Goal: Information Seeking & Learning: Learn about a topic

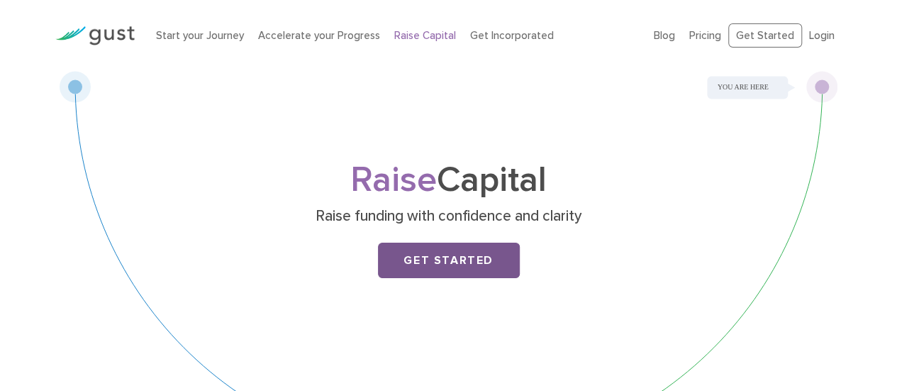
click at [478, 257] on link "Get Started" at bounding box center [449, 260] width 142 height 35
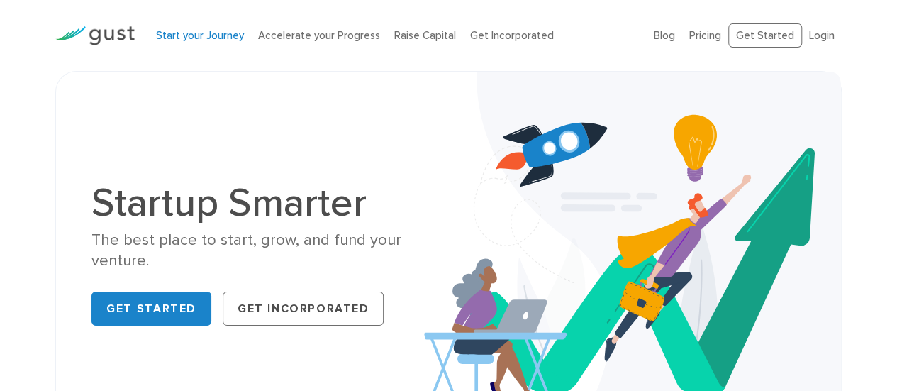
click at [205, 36] on link "Start your Journey" at bounding box center [200, 35] width 88 height 13
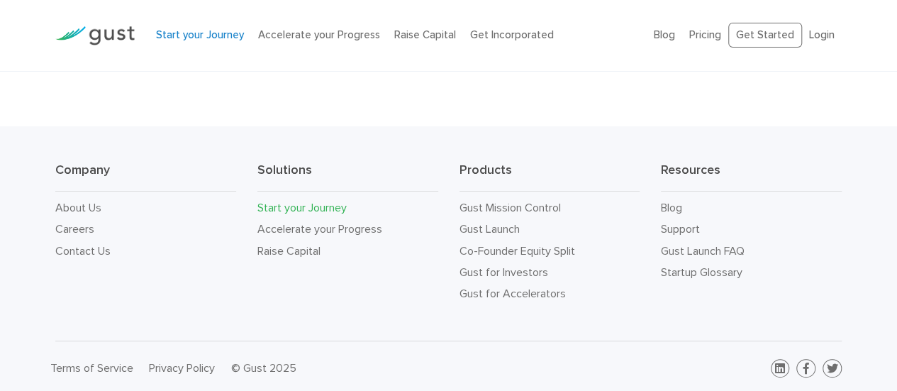
scroll to position [2719, 0]
click at [662, 250] on link "Gust Launch FAQ" at bounding box center [703, 249] width 84 height 13
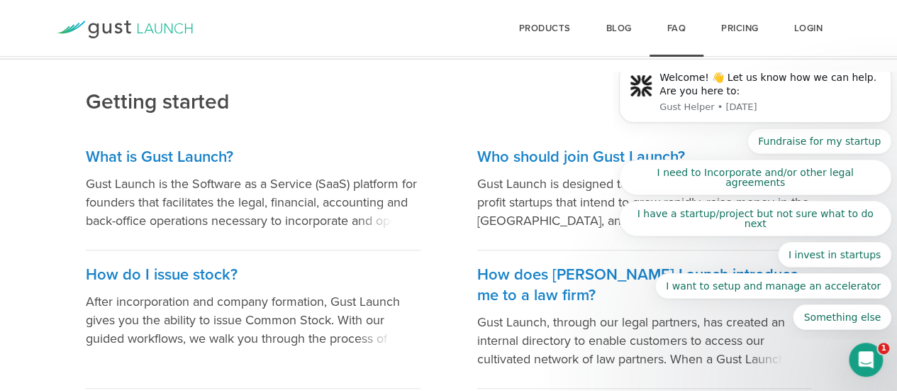
scroll to position [139, 0]
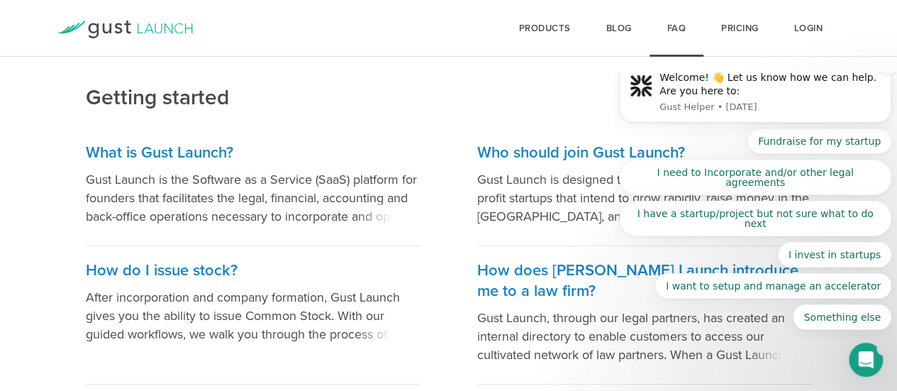
click at [887, 70] on icon "Dismiss notification" at bounding box center [888, 66] width 8 height 8
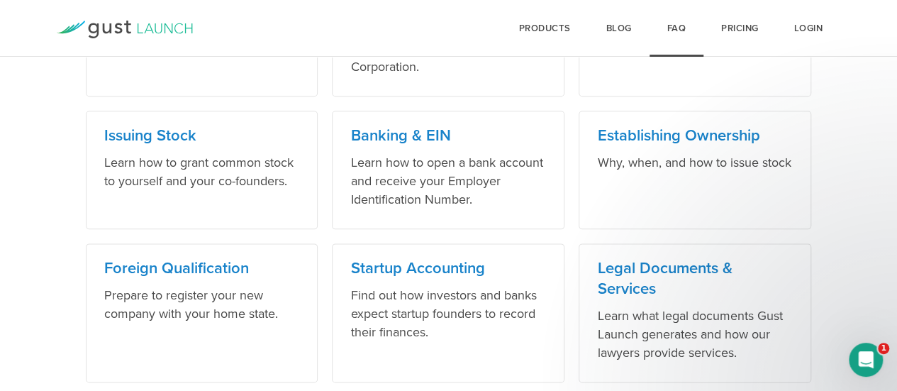
scroll to position [773, 0]
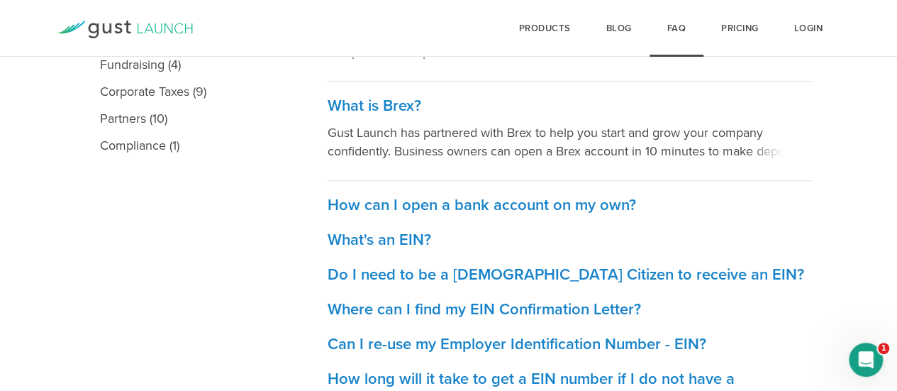
scroll to position [484, 0]
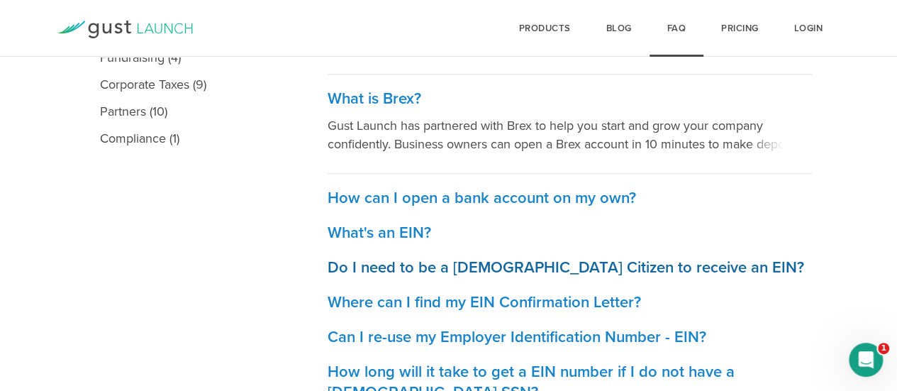
click at [695, 268] on h3 "Do I need to be a US Citizen to receive an EIN?" at bounding box center [570, 267] width 484 height 21
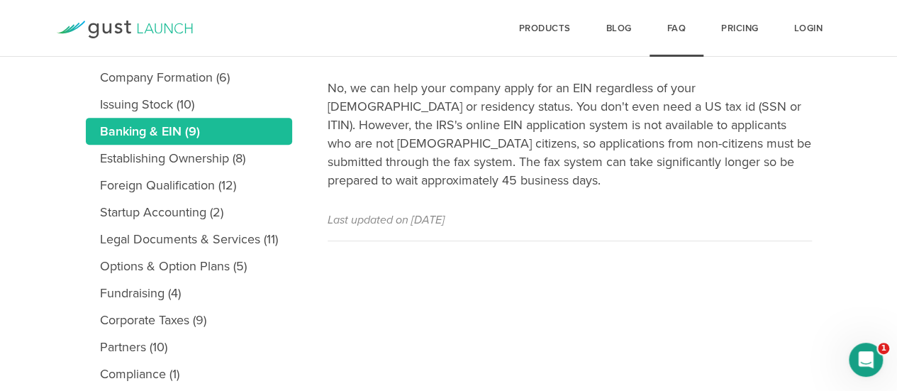
scroll to position [301, 0]
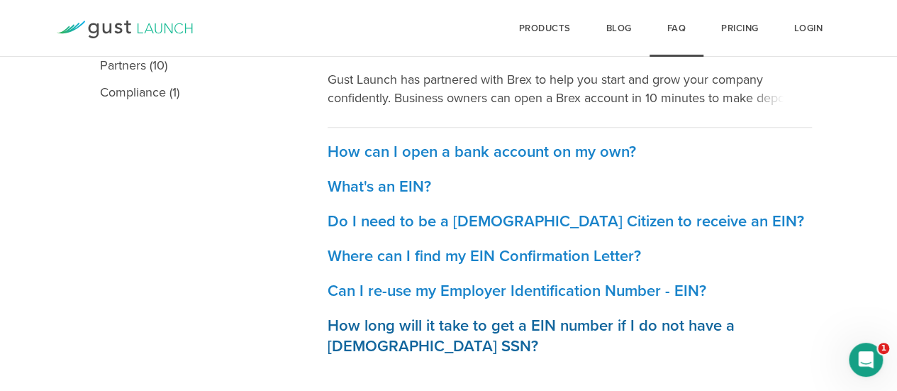
click at [803, 319] on h3 "How long will it take to get a EIN number if I do not have a [DEMOGRAPHIC_DATA]…" at bounding box center [570, 336] width 484 height 41
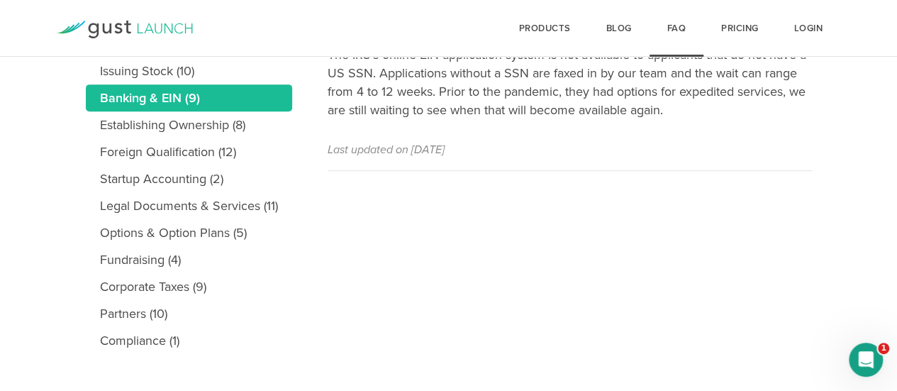
scroll to position [301, 0]
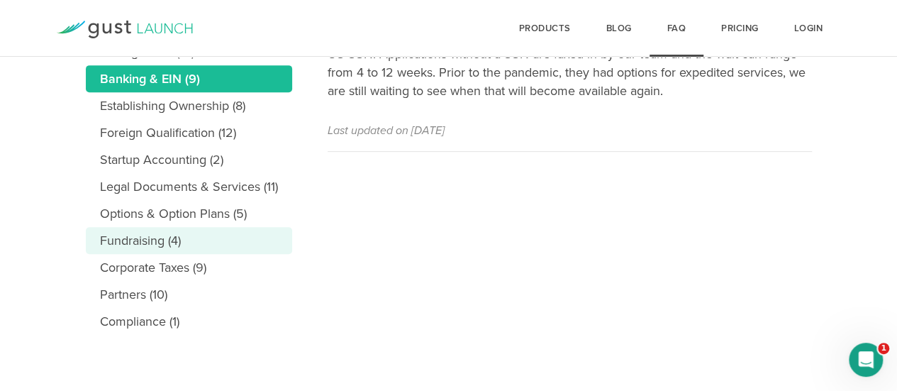
click at [170, 247] on link "Fundraising (4)" at bounding box center [189, 240] width 206 height 27
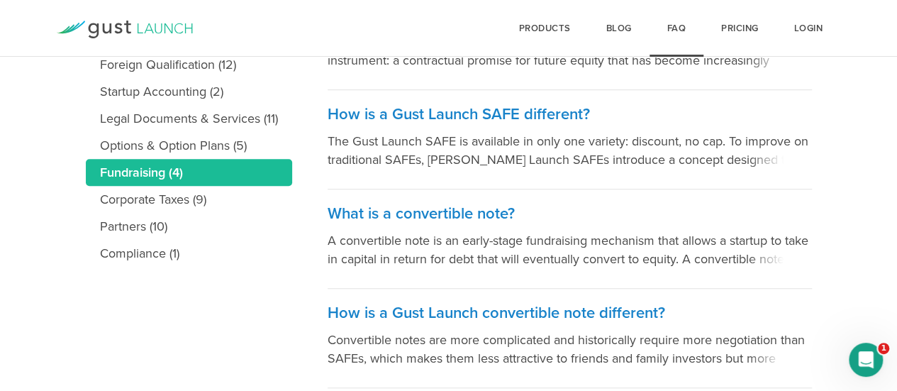
scroll to position [372, 0]
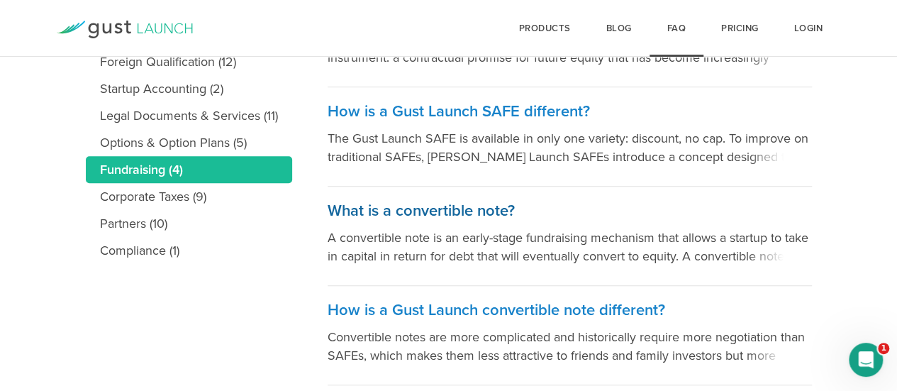
click at [778, 245] on span at bounding box center [780, 254] width 64 height 21
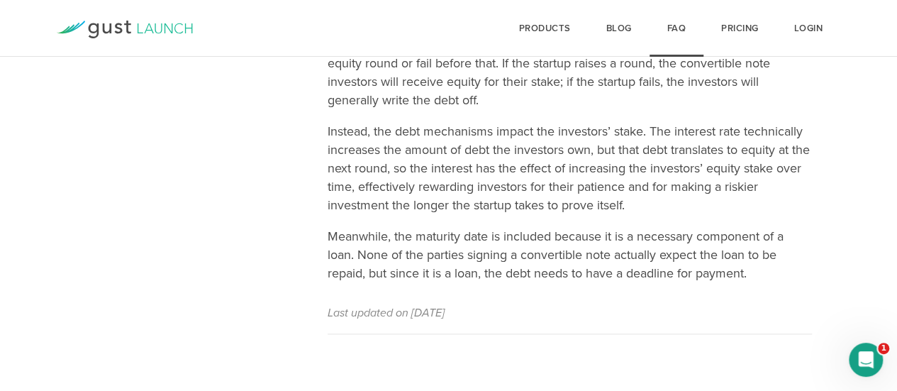
scroll to position [774, 0]
